Goal: Transaction & Acquisition: Purchase product/service

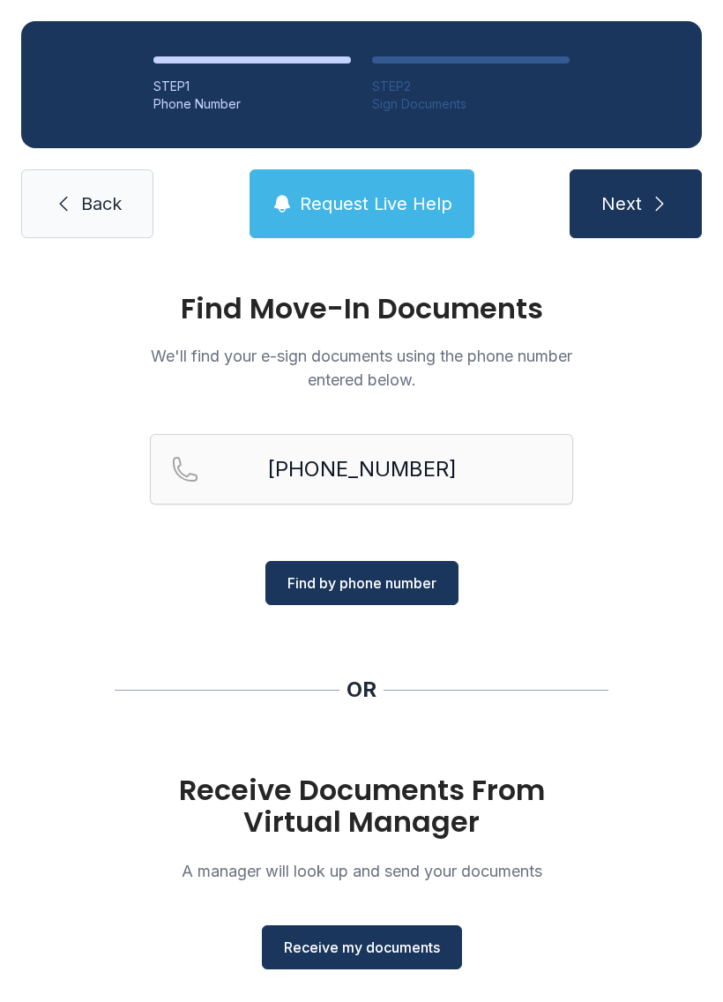
type input "[PHONE_NUMBER]"
click at [323, 582] on span "Find by phone number" at bounding box center [362, 582] width 149 height 21
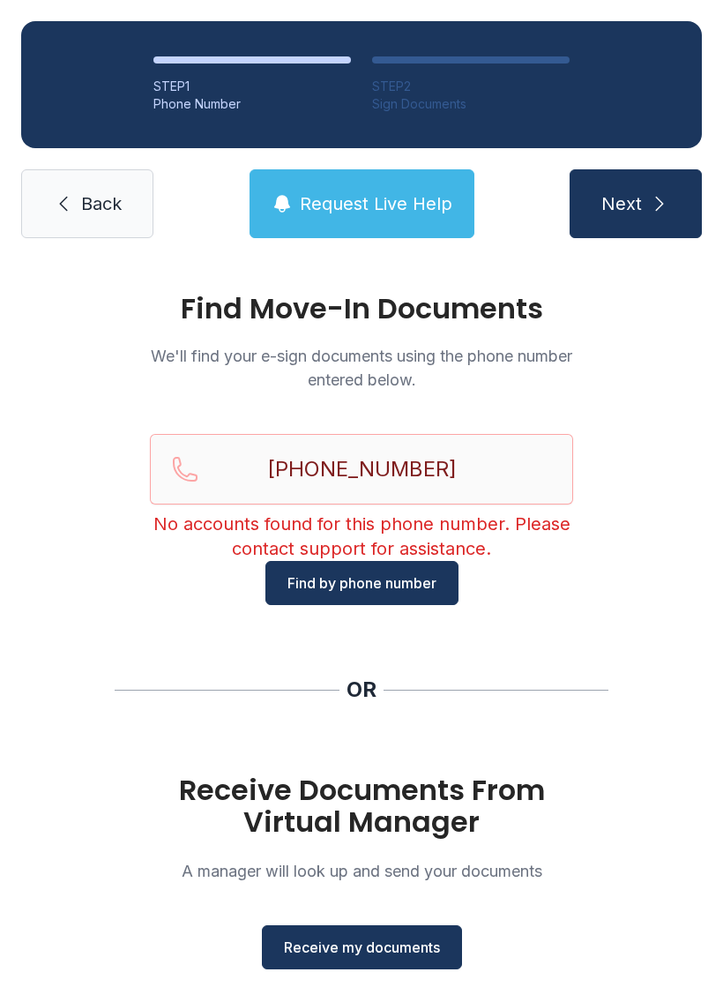
click at [98, 228] on link "Back" at bounding box center [87, 203] width 132 height 69
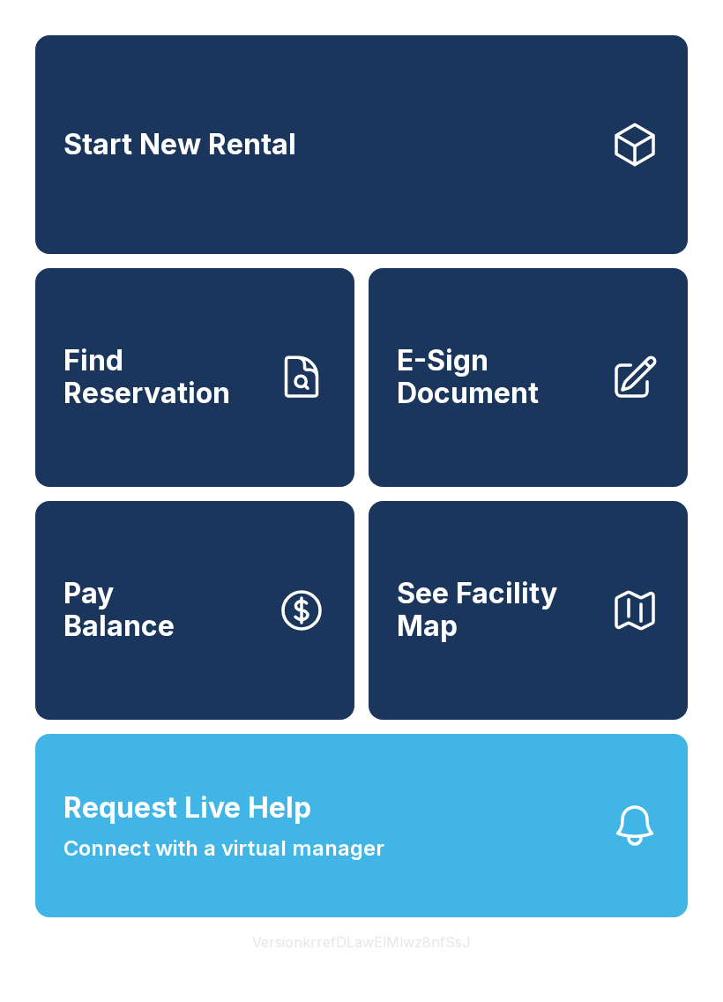
click at [128, 395] on span "Find Reservation" at bounding box center [163, 377] width 199 height 64
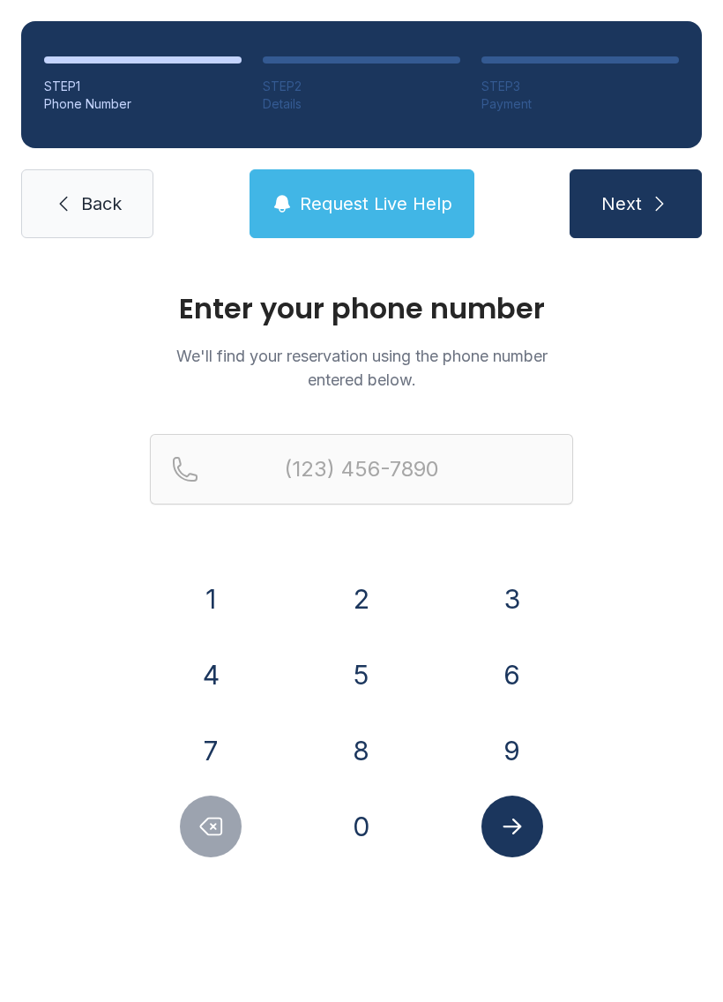
click at [213, 662] on button "4" at bounding box center [211, 675] width 62 height 62
click at [495, 663] on button "6" at bounding box center [513, 675] width 62 height 62
click at [513, 722] on button "9" at bounding box center [513, 751] width 62 height 62
click at [506, 600] on button "3" at bounding box center [513, 599] width 62 height 62
click at [232, 661] on button "4" at bounding box center [211, 675] width 62 height 62
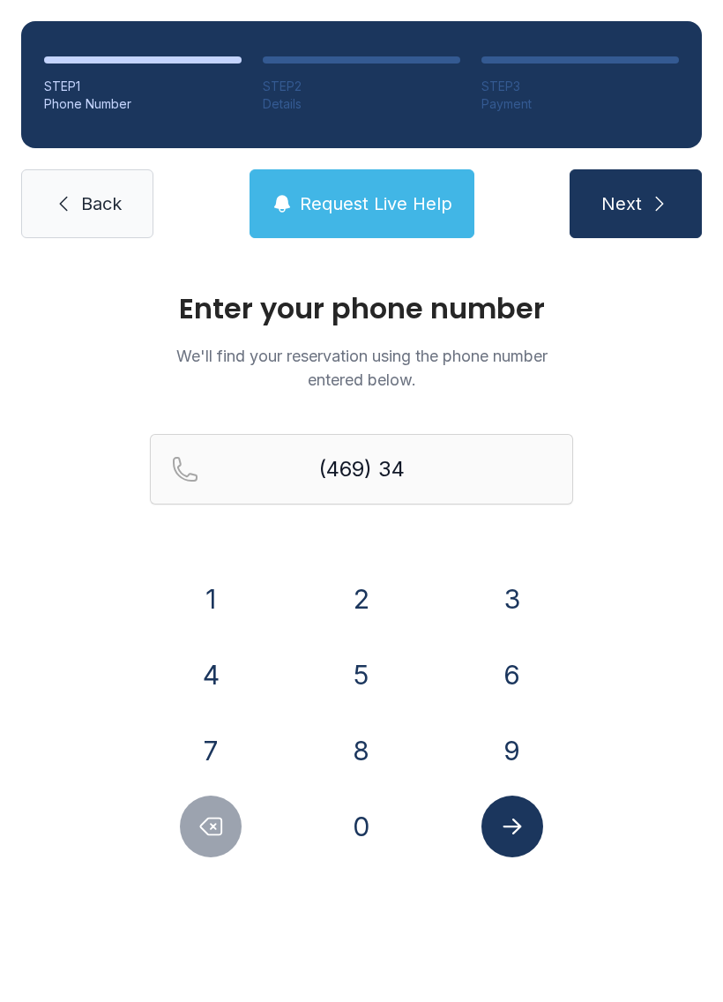
click at [369, 741] on button "8" at bounding box center [362, 751] width 62 height 62
click at [215, 664] on button "4" at bounding box center [211, 675] width 62 height 62
click at [199, 724] on button "7" at bounding box center [211, 751] width 62 height 62
click at [518, 601] on button "3" at bounding box center [513, 599] width 62 height 62
click at [367, 660] on button "5" at bounding box center [362, 675] width 62 height 62
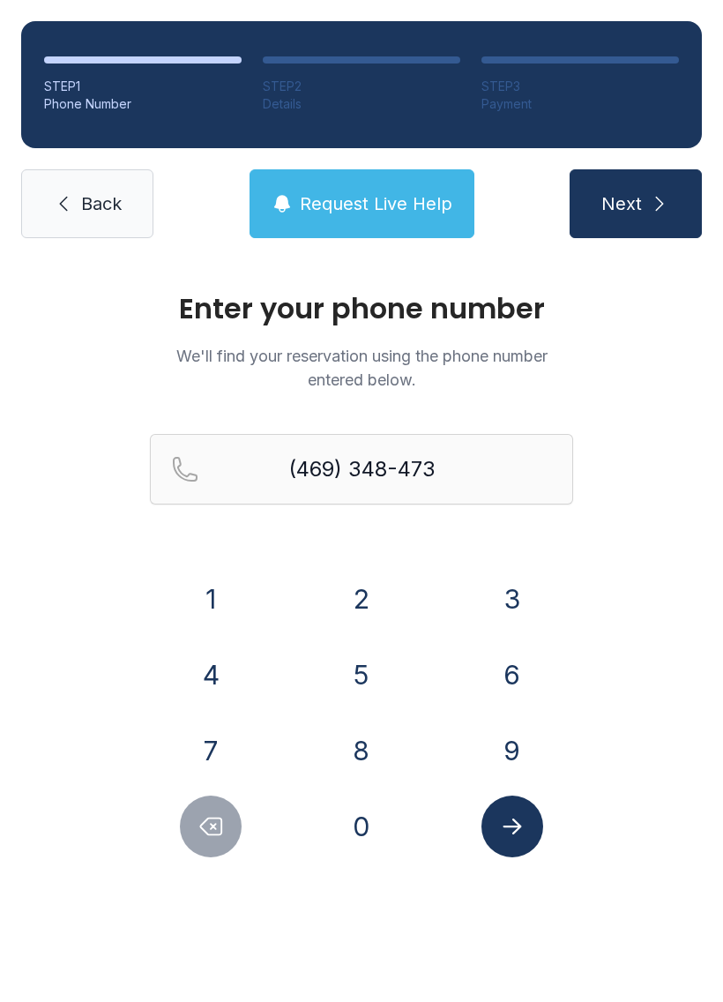
type input "[PHONE_NUMBER]"
click at [509, 826] on icon "Submit lookup form" at bounding box center [512, 827] width 19 height 16
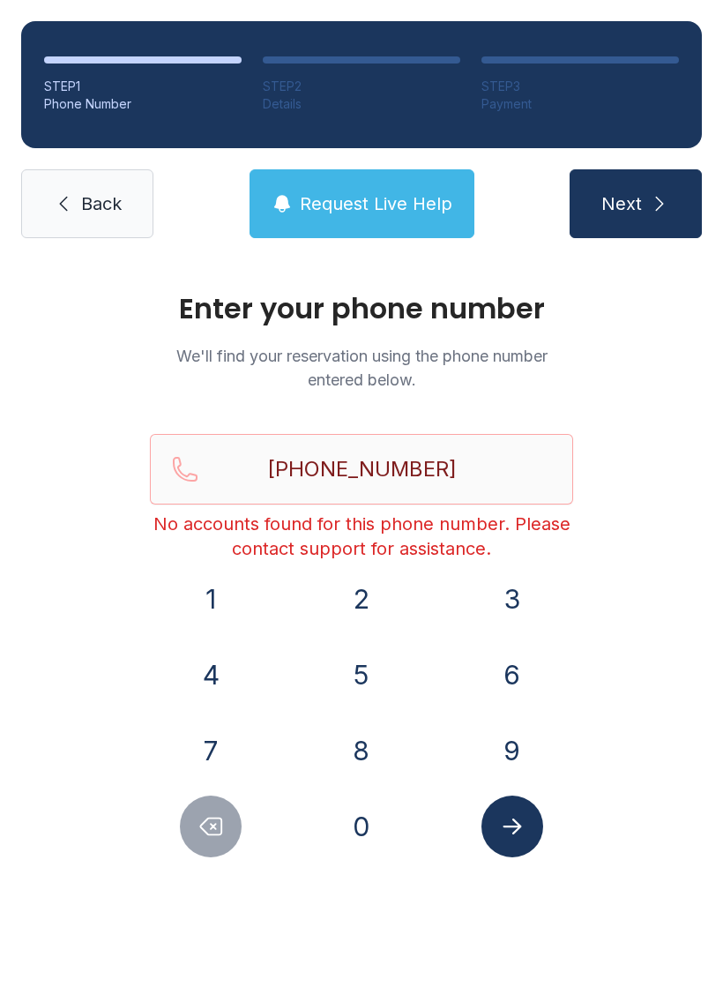
click at [611, 210] on span "Next" at bounding box center [622, 203] width 41 height 25
click at [82, 212] on span "Back" at bounding box center [101, 203] width 41 height 25
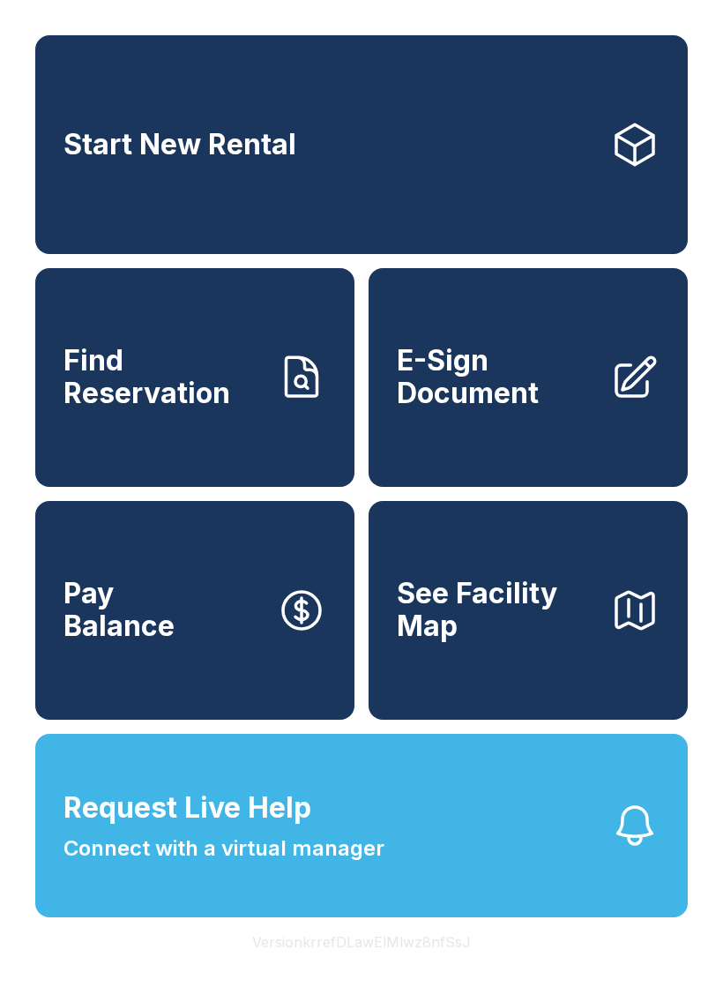
click at [326, 1001] on div "Start New Rental Find Reservation E-Sign Document Pay Balance See Facility Map …" at bounding box center [361, 501] width 723 height 1002
click at [199, 181] on link "Start New Rental" at bounding box center [361, 144] width 653 height 219
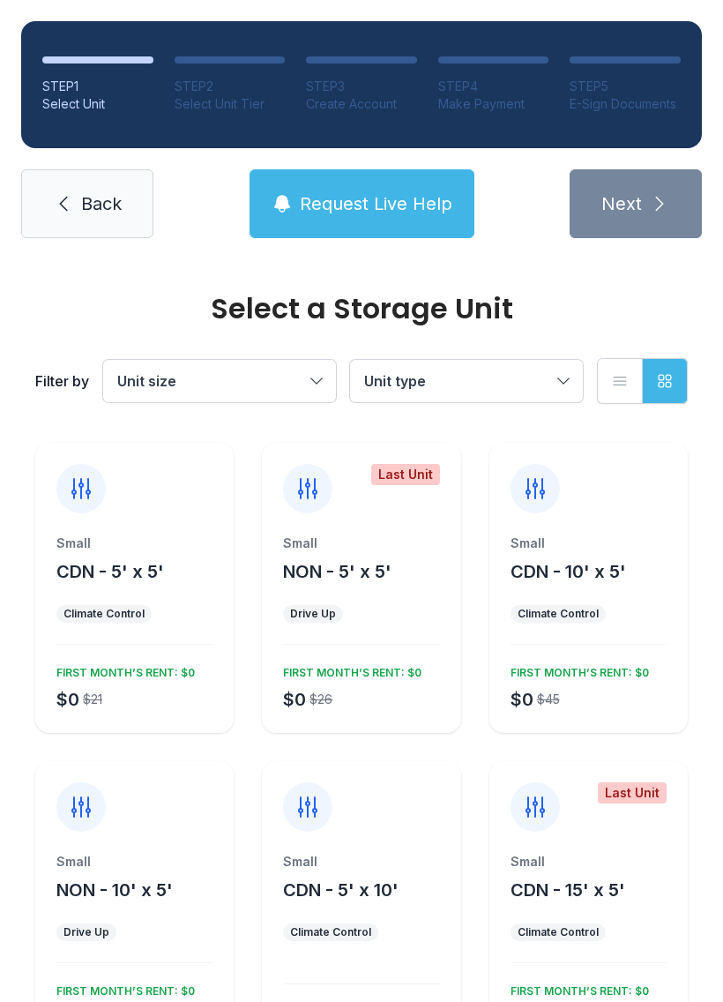
click at [146, 533] on div "Small CDN - 5' x 5' Climate Control $0 $21 FIRST MONTH’S RENT: $0" at bounding box center [134, 588] width 198 height 290
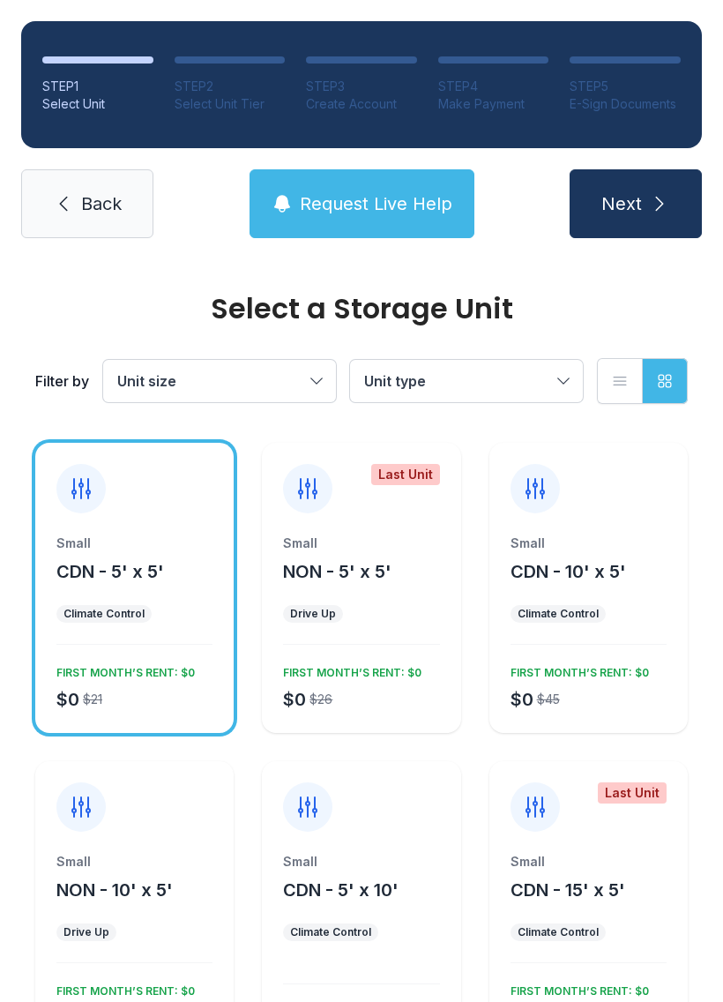
click at [599, 236] on button "Next" at bounding box center [636, 203] width 132 height 69
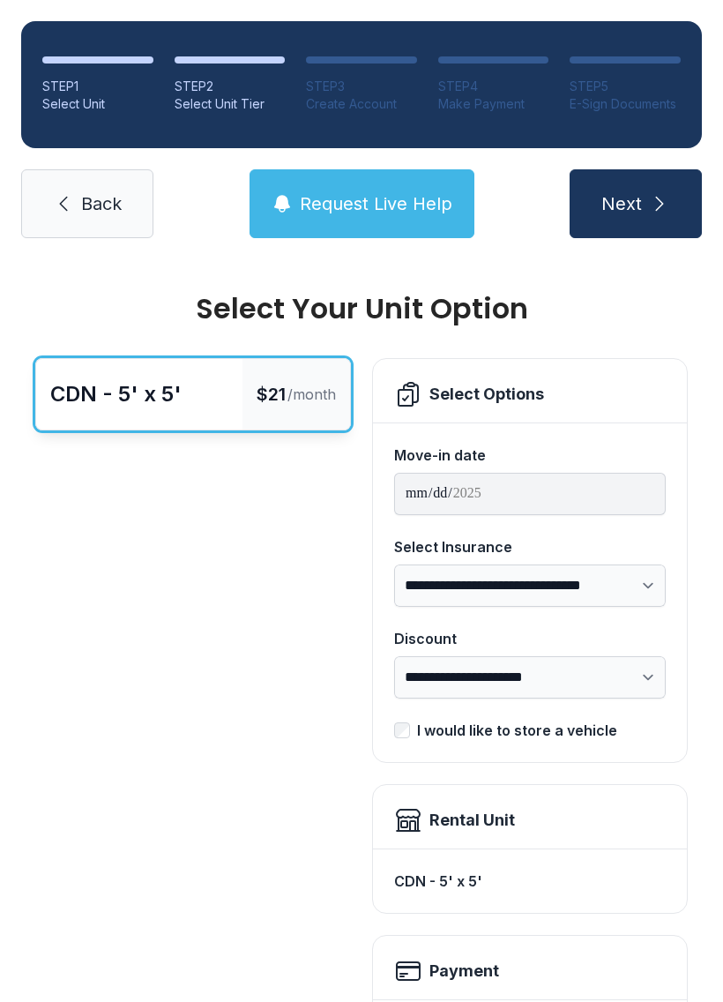
click at [107, 204] on span "Back" at bounding box center [101, 203] width 41 height 25
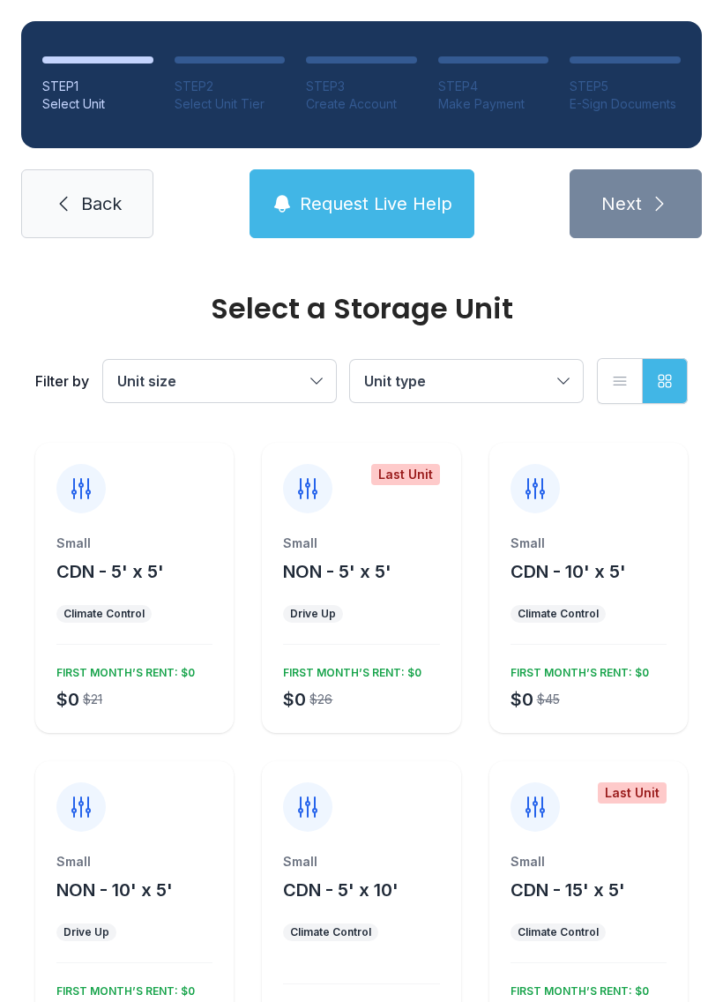
click at [634, 534] on div "Small CDN - 10' x 5' Climate Control $0 $45 FIRST MONTH’S RENT: $0" at bounding box center [589, 588] width 198 height 290
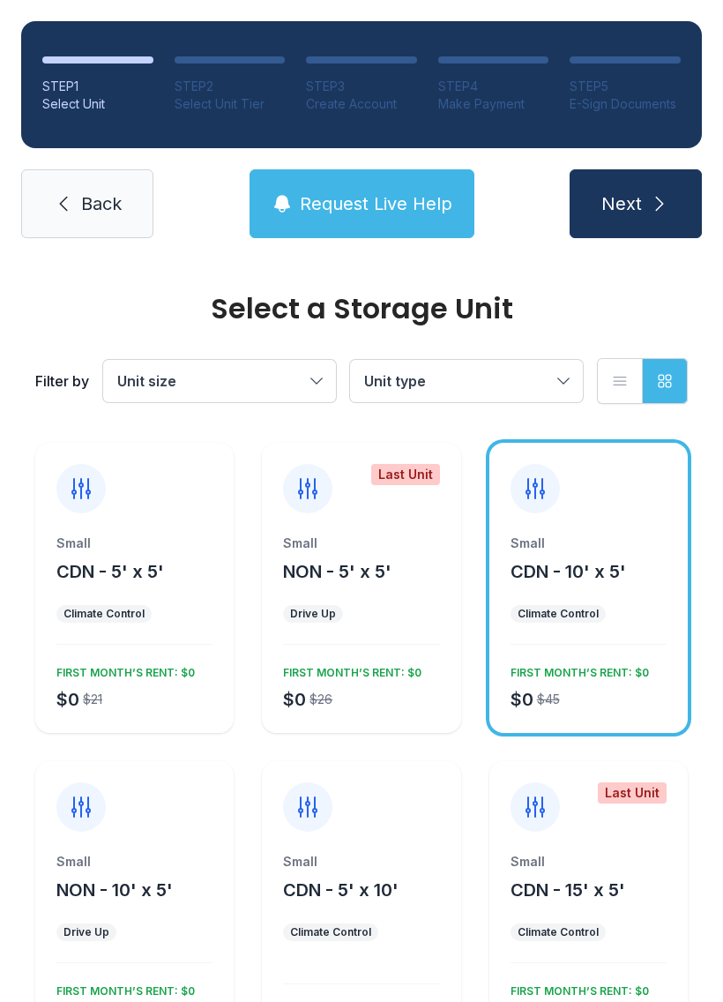
click at [669, 214] on button "Next" at bounding box center [636, 203] width 132 height 69
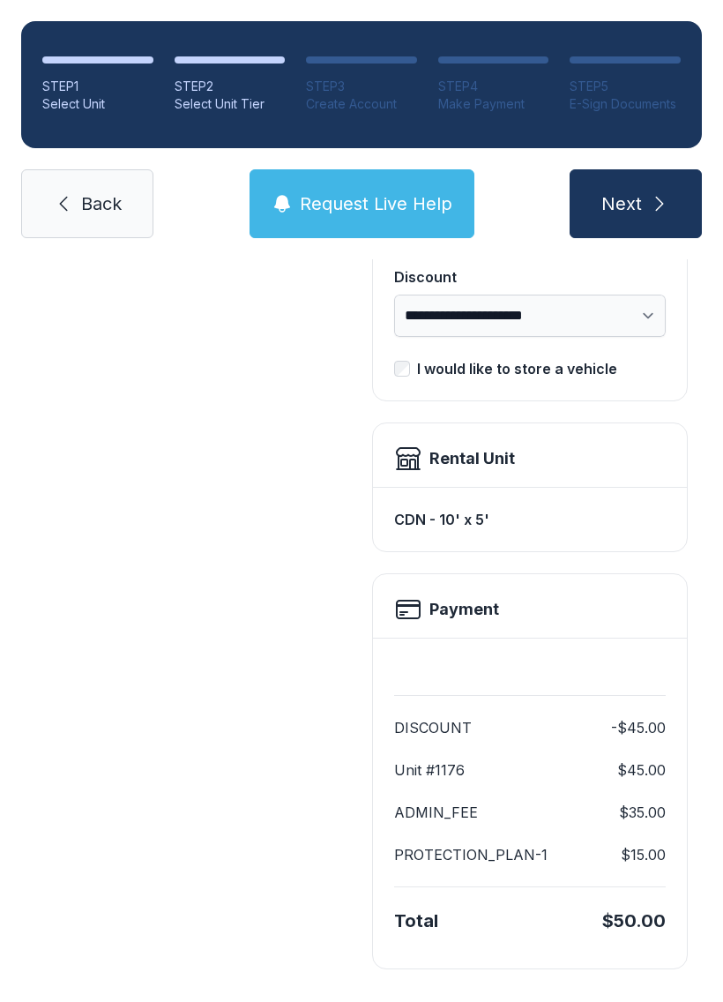
scroll to position [361, 0]
click at [689, 220] on button "Next" at bounding box center [636, 203] width 132 height 69
